Goal: Task Accomplishment & Management: Manage account settings

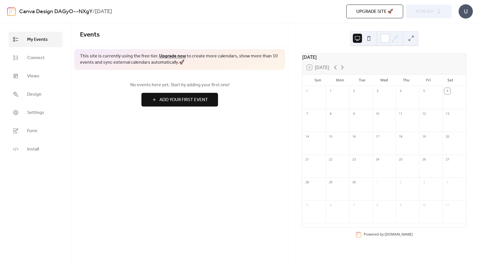
click at [369, 37] on button at bounding box center [368, 38] width 9 height 9
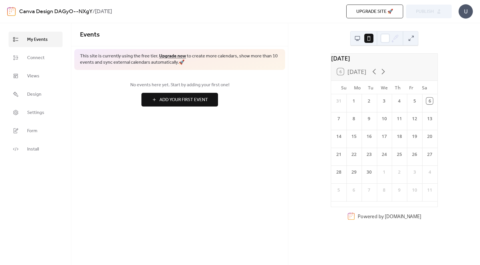
click at [361, 37] on button at bounding box center [357, 38] width 9 height 9
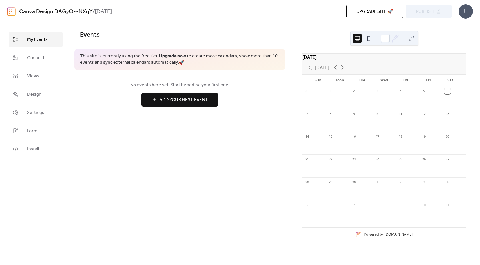
click at [409, 37] on button at bounding box center [410, 38] width 9 height 9
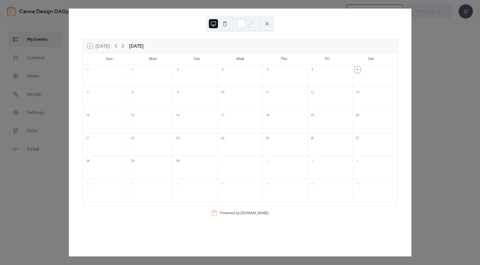
click at [178, 64] on div "Tue" at bounding box center [196, 58] width 44 height 11
click at [181, 73] on div "2" at bounding box center [195, 69] width 45 height 9
click at [411, 75] on div "6 [DATE] [DATE] Sun Mon Tue Wed Thu Fri Sat 31 1 2 3 4 5 6 7 8 9 10 11 12 13 14…" at bounding box center [240, 133] width 343 height 248
click at [264, 23] on button at bounding box center [266, 23] width 9 height 9
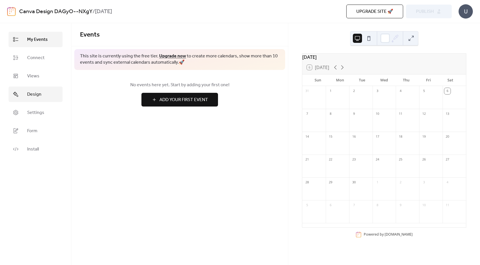
click at [35, 95] on span "Design" at bounding box center [34, 94] width 14 height 7
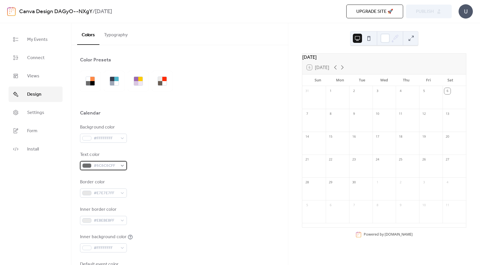
click at [99, 164] on span "#6C6C6CFF" at bounding box center [106, 165] width 24 height 7
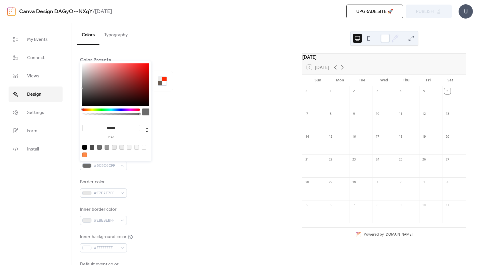
click at [84, 146] on div at bounding box center [84, 147] width 5 height 5
type input "*******"
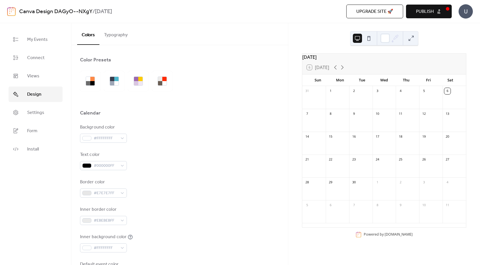
click at [151, 179] on div "Border color #E7E7E7FF" at bounding box center [179, 188] width 199 height 19
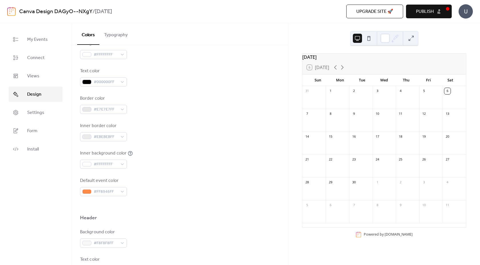
scroll to position [84, 0]
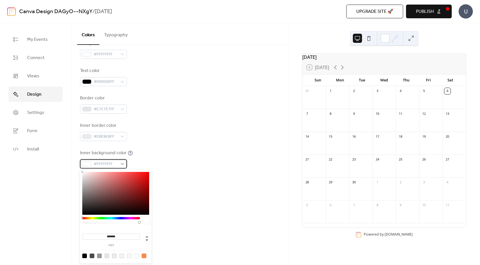
click at [120, 163] on div "#FFFFFFFF" at bounding box center [103, 163] width 47 height 9
click at [145, 222] on div at bounding box center [145, 220] width 7 height 7
click at [223, 81] on div "Text color #000000FF" at bounding box center [179, 76] width 199 height 19
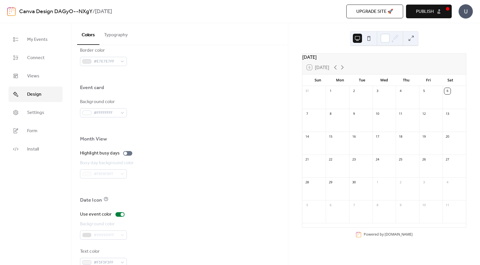
scroll to position [320, 0]
click at [125, 154] on div at bounding box center [125, 152] width 3 height 3
click at [131, 154] on label "Highlight busy days" at bounding box center [107, 153] width 55 height 7
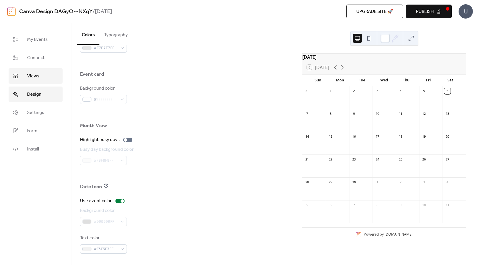
click at [49, 80] on link "Views" at bounding box center [36, 75] width 54 height 15
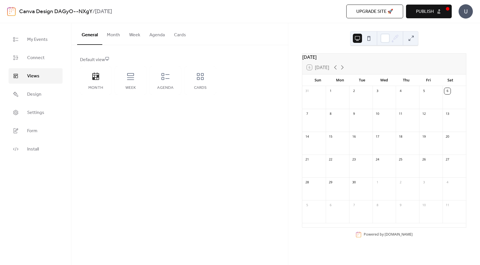
click at [114, 40] on button "Month" at bounding box center [113, 33] width 22 height 21
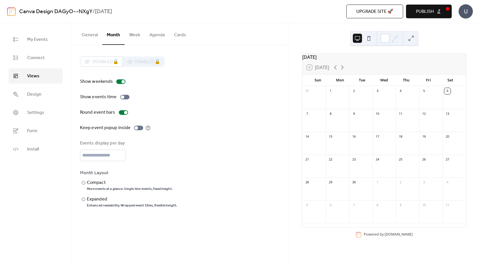
click at [90, 37] on button "General" at bounding box center [89, 33] width 25 height 21
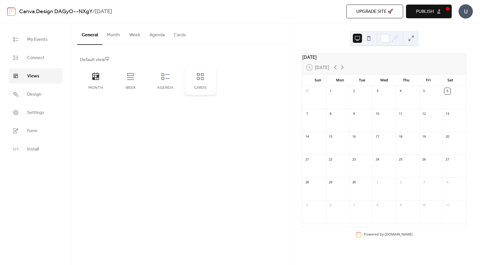
click at [196, 87] on div "Cards" at bounding box center [200, 88] width 20 height 5
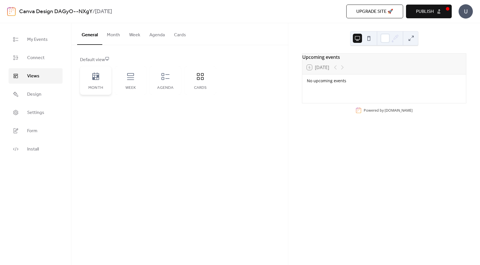
click at [99, 77] on icon at bounding box center [95, 76] width 9 height 9
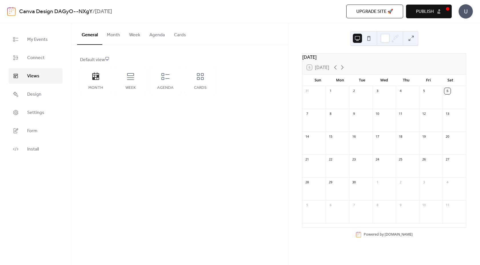
click at [179, 35] on button "Cards" at bounding box center [179, 33] width 21 height 21
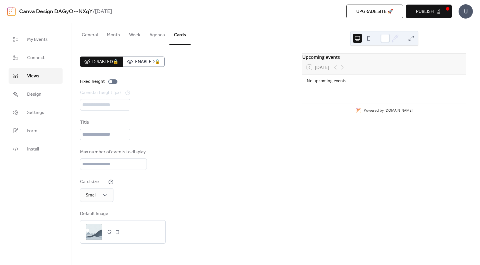
click at [113, 40] on button "Month" at bounding box center [113, 33] width 22 height 21
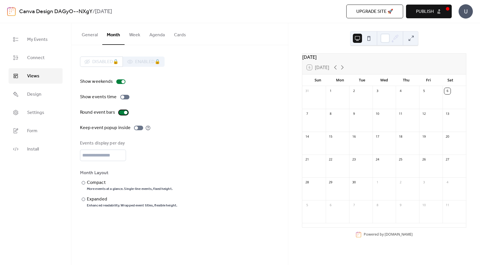
click at [124, 112] on div at bounding box center [125, 112] width 3 height 3
click at [124, 112] on div at bounding box center [123, 112] width 9 height 5
click at [135, 128] on div at bounding box center [135, 127] width 3 height 3
click at [135, 128] on div at bounding box center [138, 128] width 9 height 5
click at [84, 182] on div at bounding box center [83, 182] width 3 height 3
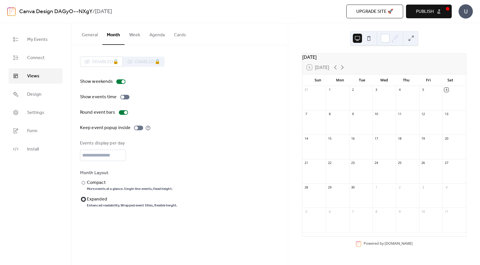
click at [84, 198] on div at bounding box center [83, 199] width 3 height 3
click at [84, 183] on div at bounding box center [83, 182] width 3 height 3
click at [83, 200] on div at bounding box center [83, 199] width 3 height 3
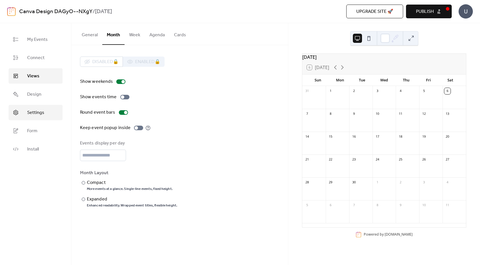
click at [47, 114] on link "Settings" at bounding box center [36, 112] width 54 height 15
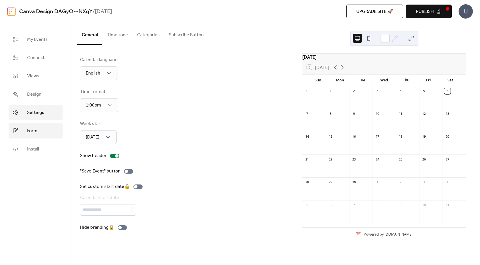
click at [47, 135] on link "Form" at bounding box center [36, 130] width 54 height 15
